Goal: Transaction & Acquisition: Obtain resource

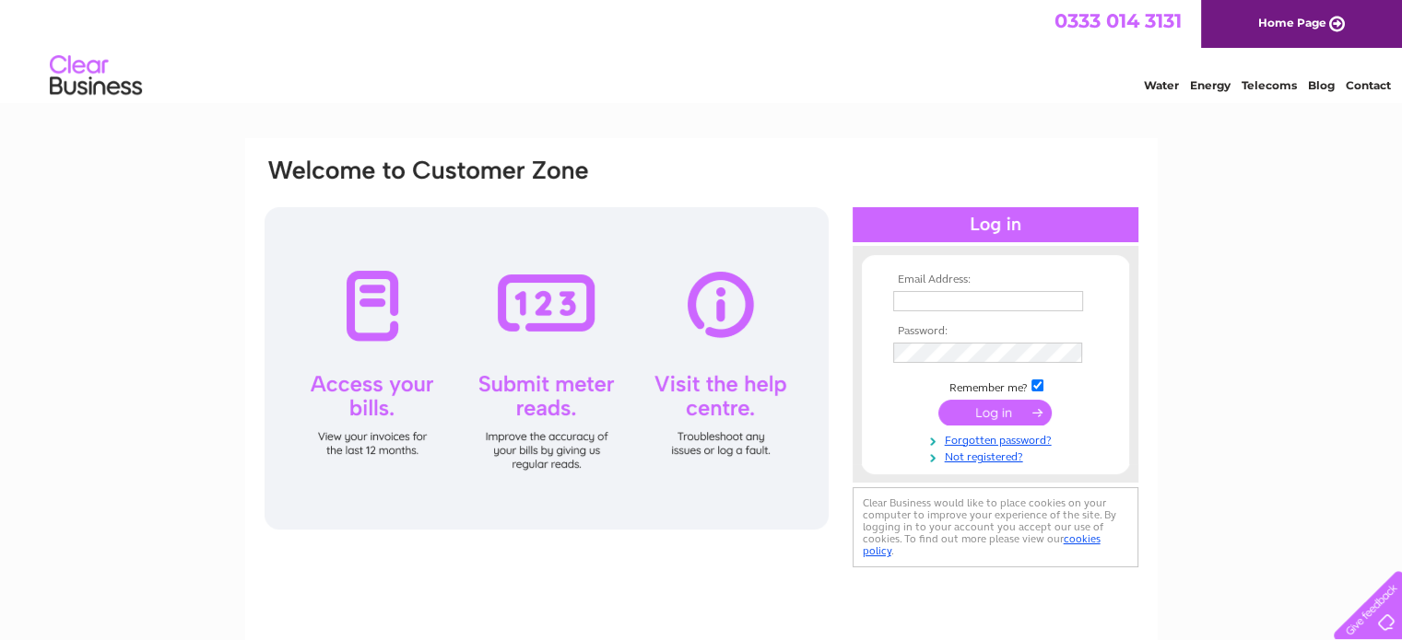
type input "[EMAIL_ADDRESS][DOMAIN_NAME]"
click at [993, 413] on input "submit" at bounding box center [994, 413] width 113 height 26
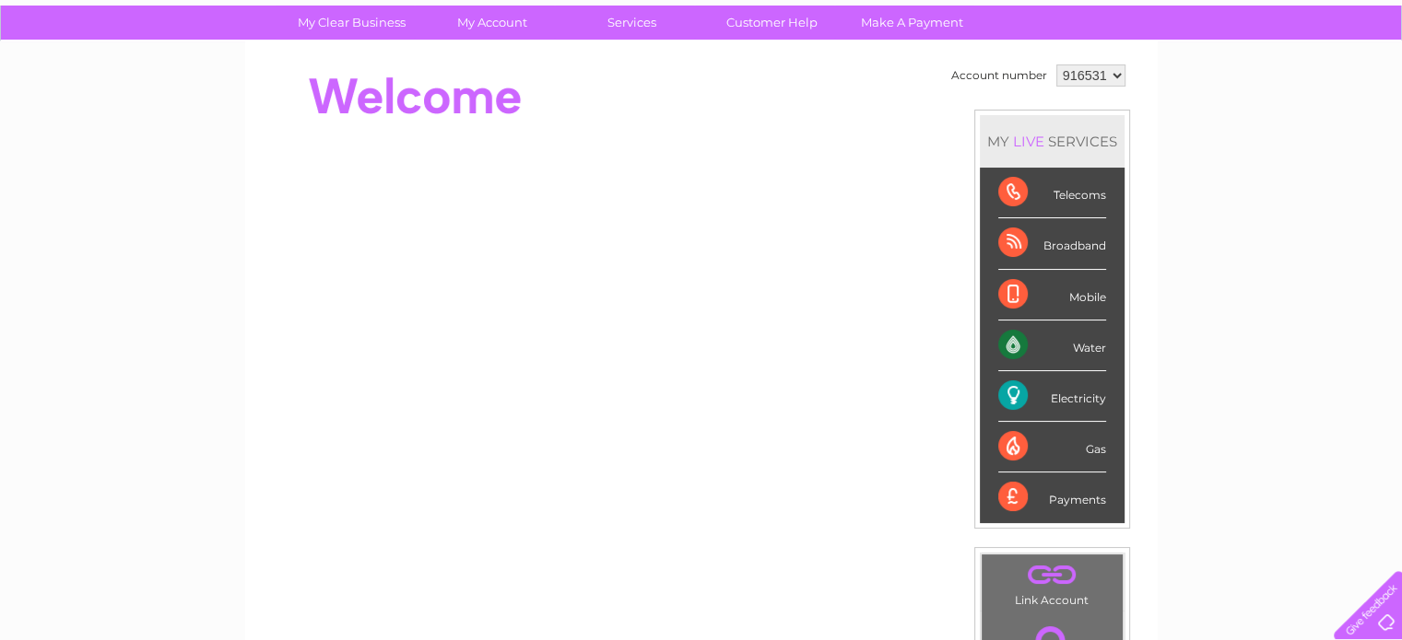
scroll to position [217, 0]
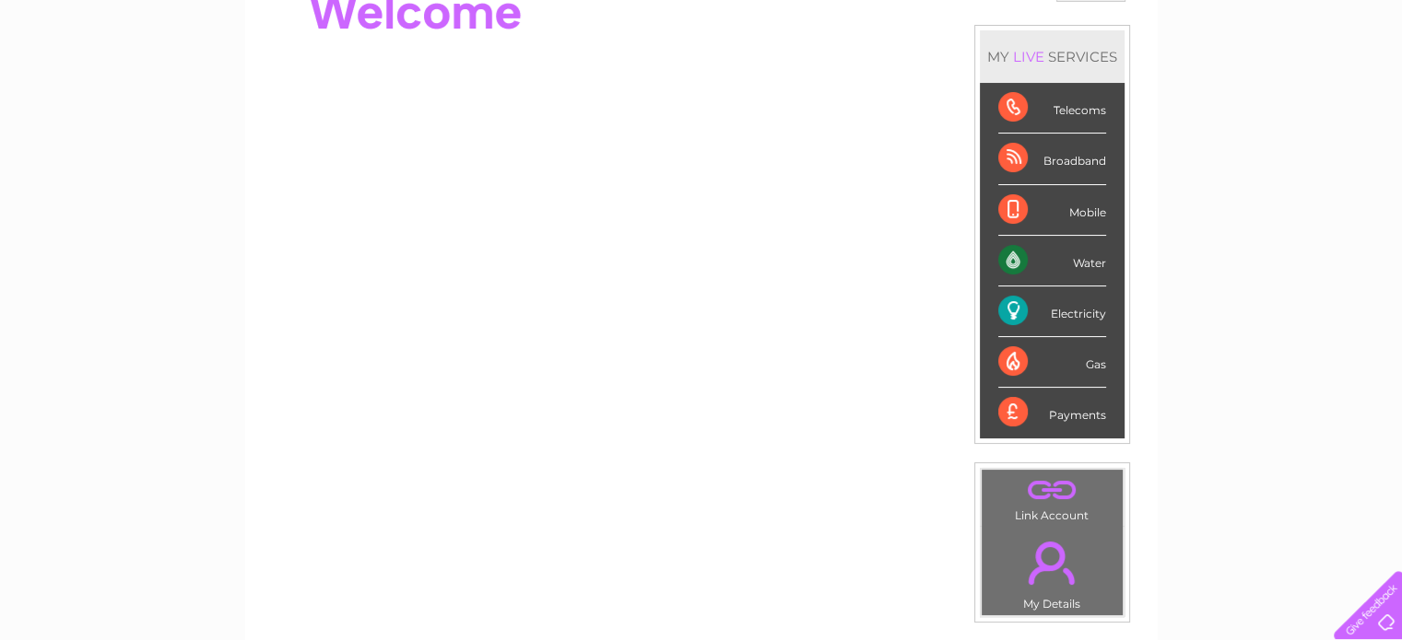
click at [1050, 408] on div "Payments" at bounding box center [1052, 413] width 108 height 50
click at [1002, 406] on div "Payments" at bounding box center [1052, 413] width 108 height 50
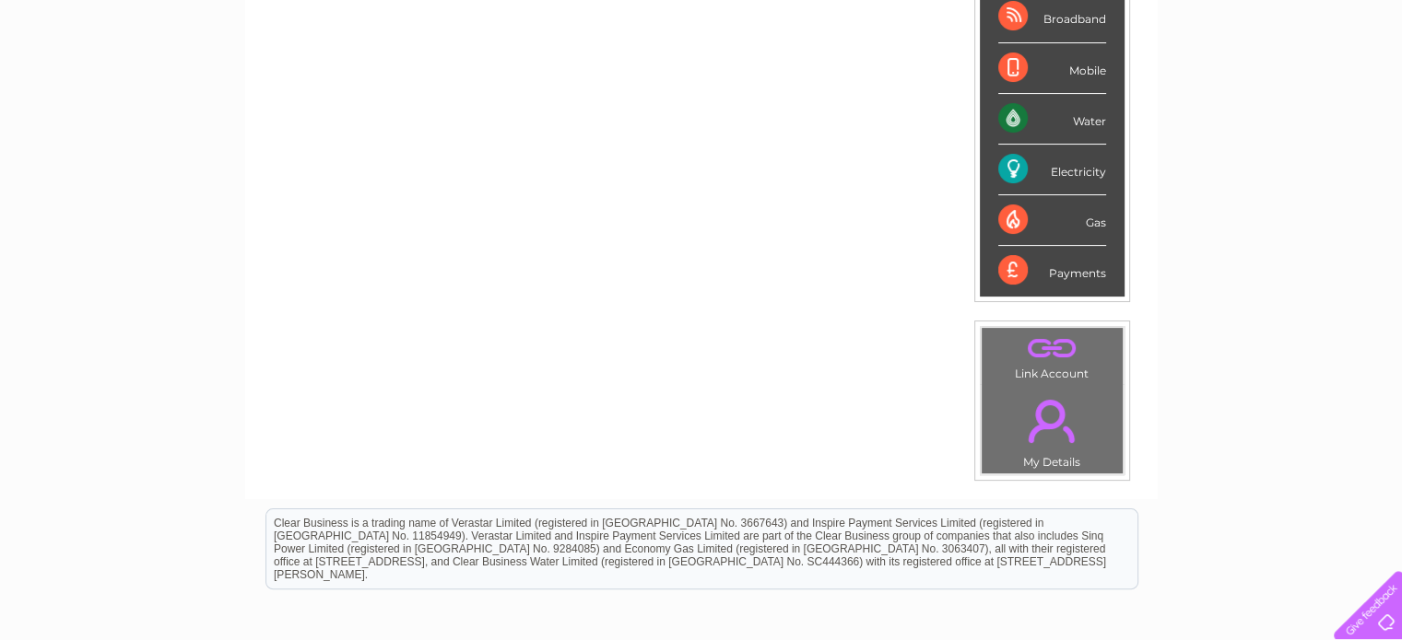
scroll to position [0, 0]
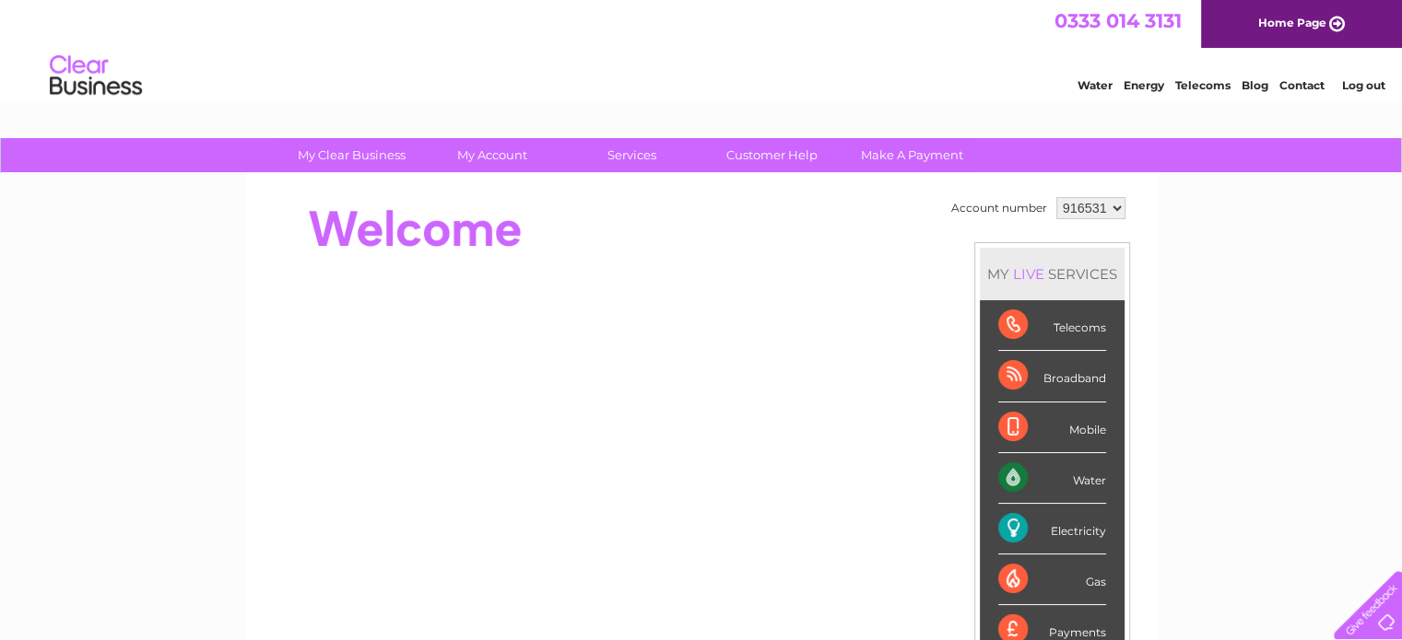
click at [1114, 211] on select "916531" at bounding box center [1090, 208] width 69 height 22
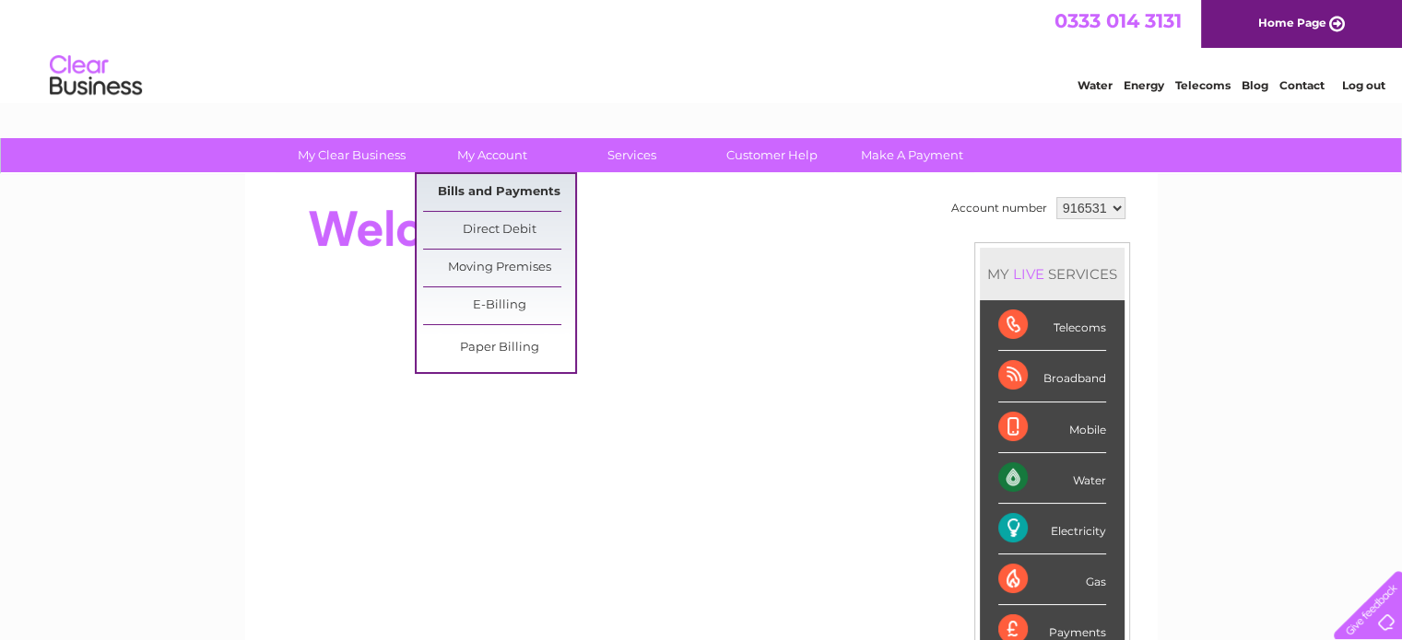
click at [511, 194] on link "Bills and Payments" at bounding box center [499, 192] width 152 height 37
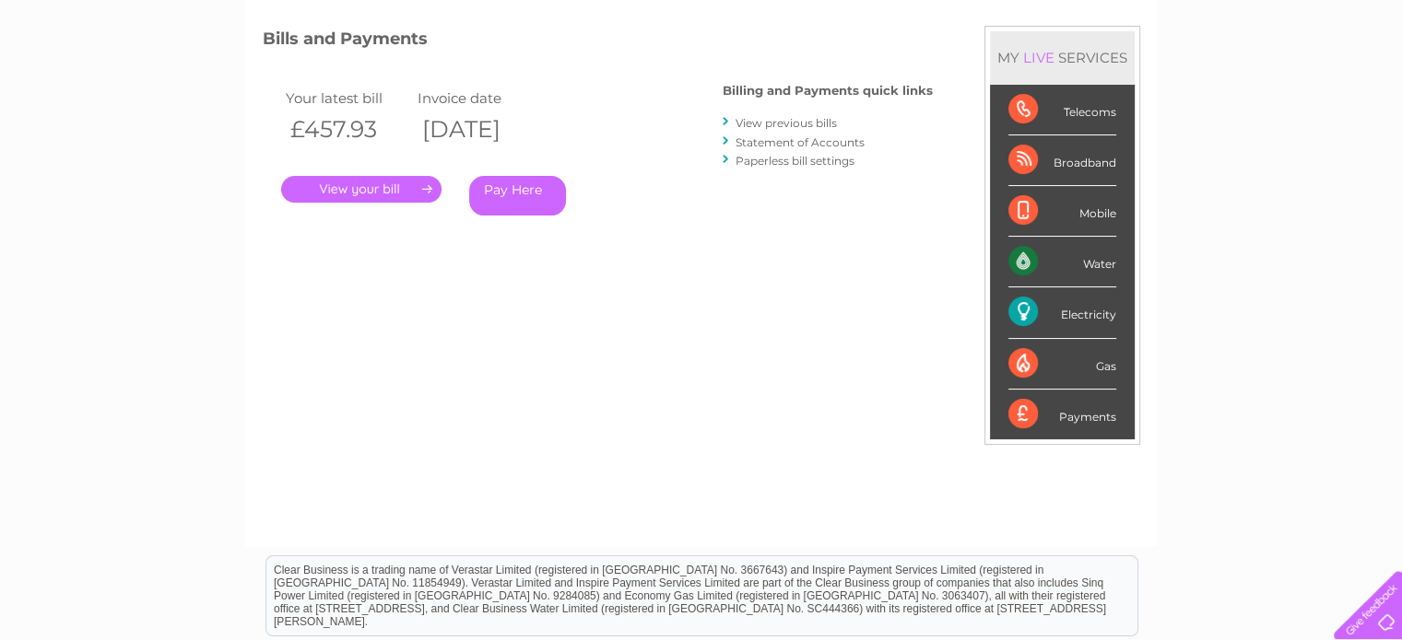
scroll to position [236, 0]
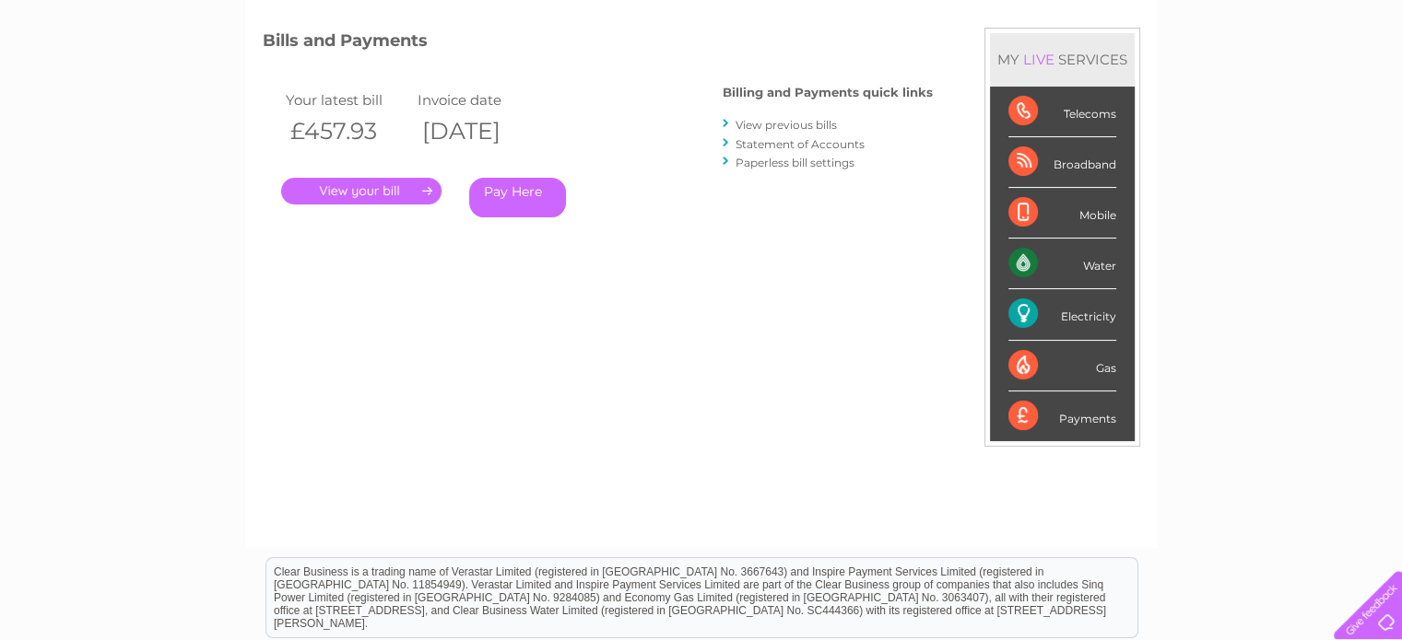
click at [807, 119] on link "View previous bills" at bounding box center [785, 125] width 101 height 14
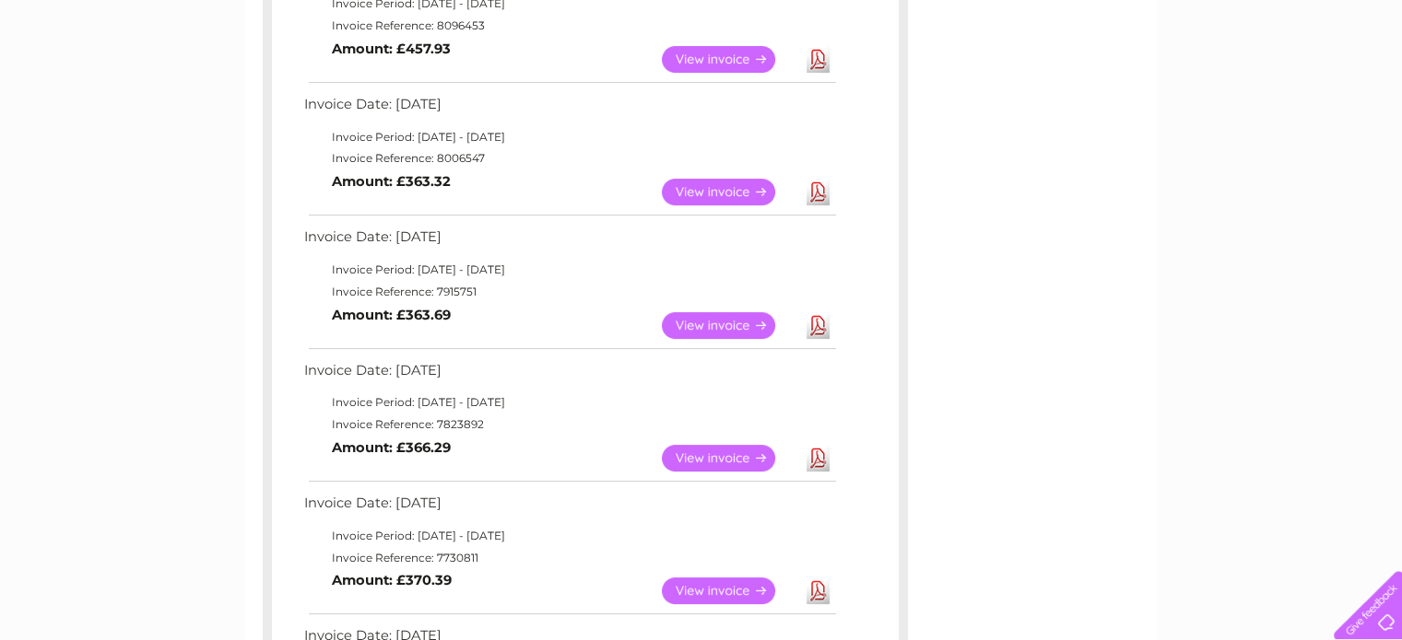
scroll to position [387, 0]
click at [815, 461] on link "Download" at bounding box center [817, 458] width 23 height 27
click at [818, 323] on link "Download" at bounding box center [817, 325] width 23 height 27
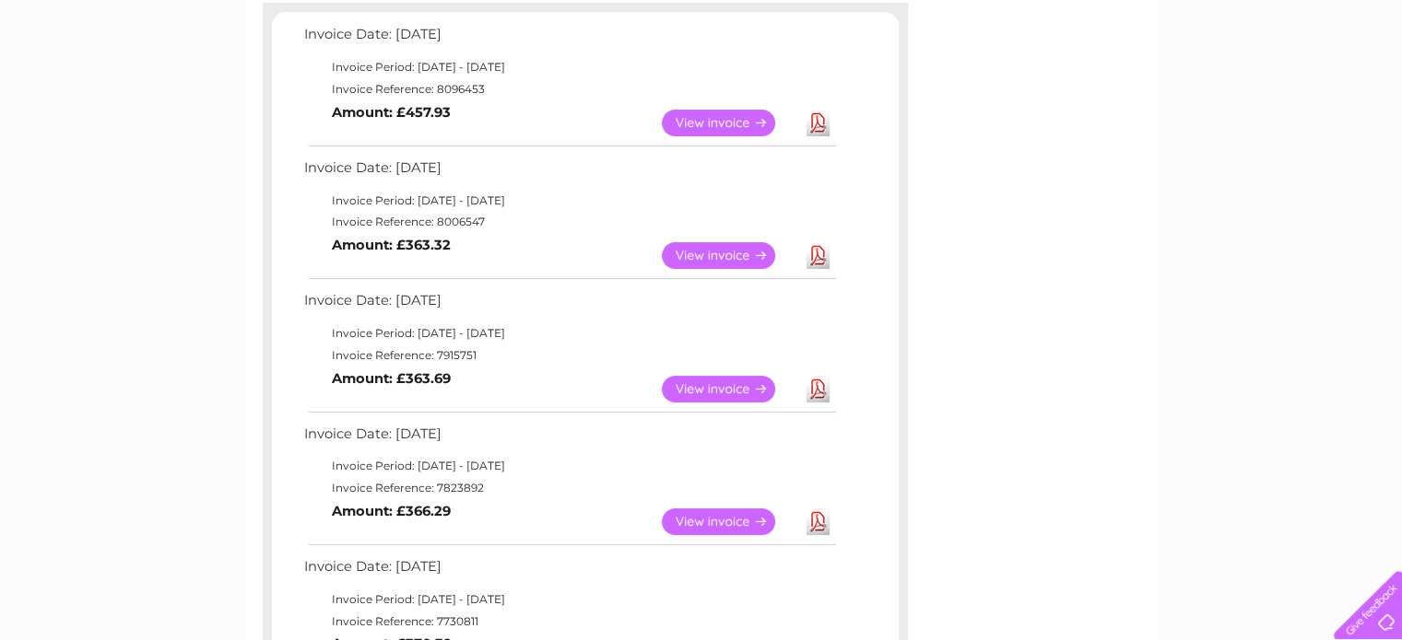
scroll to position [321, 0]
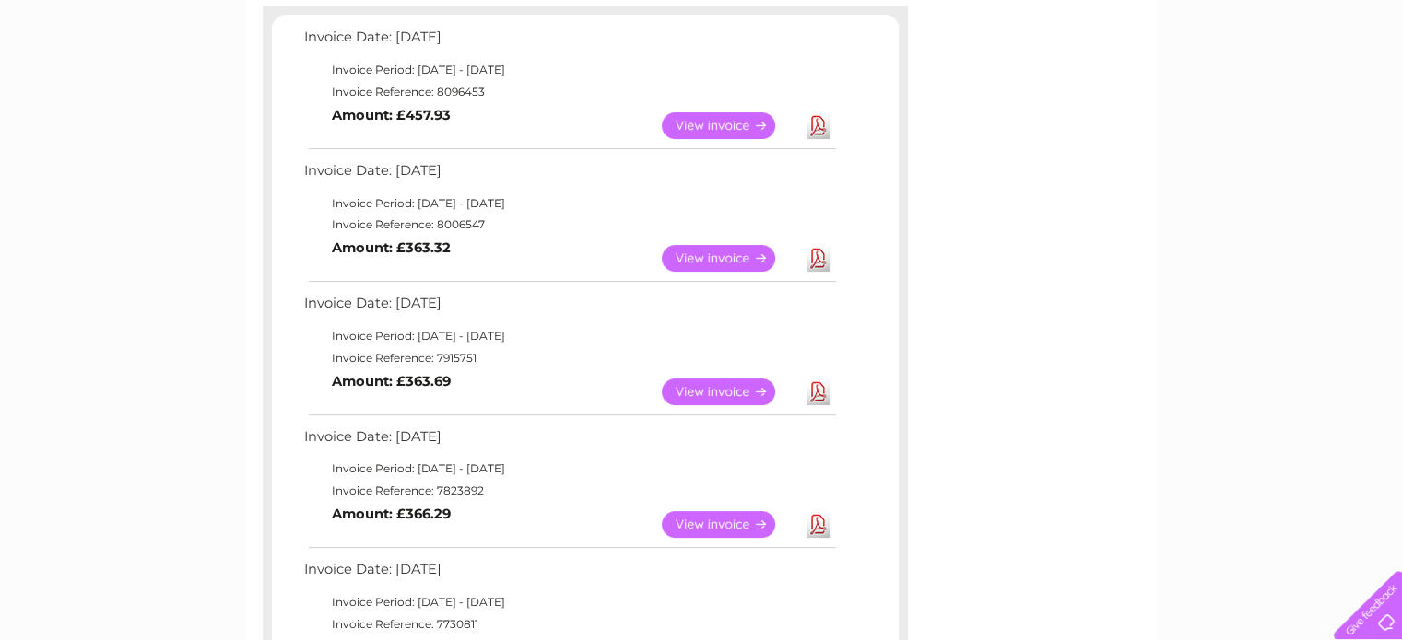
click at [817, 261] on link "Download" at bounding box center [817, 258] width 23 height 27
